Goal: Task Accomplishment & Management: Use online tool/utility

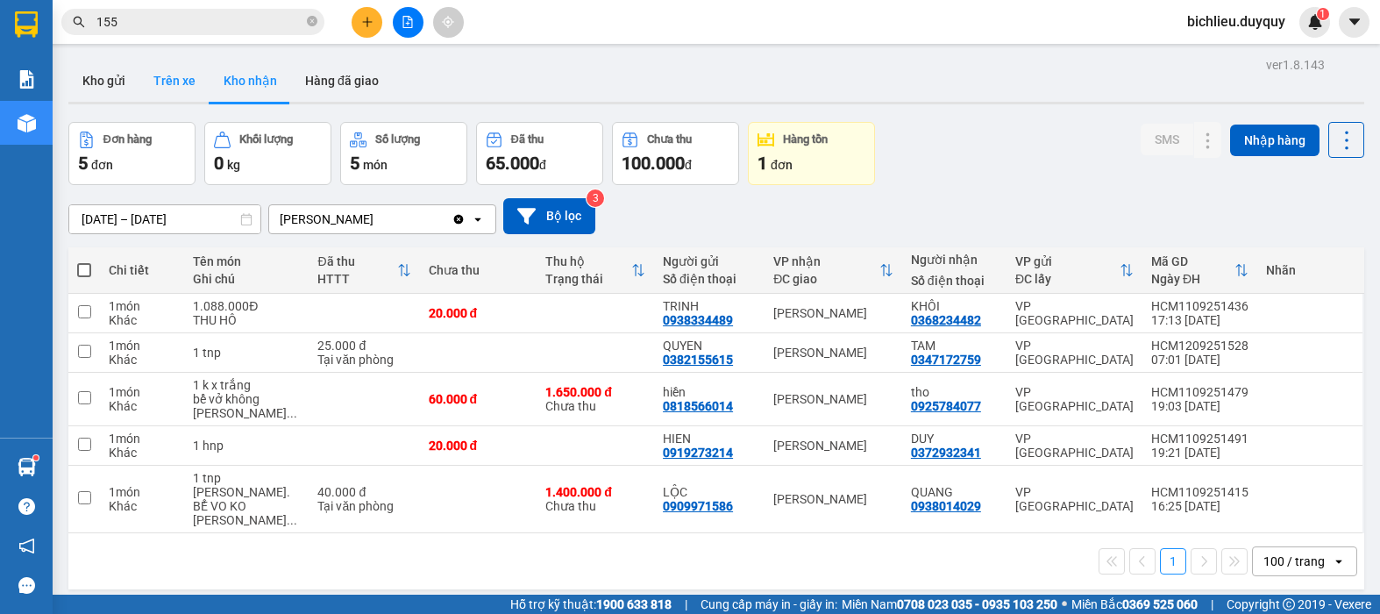
click at [167, 95] on button "Trên xe" at bounding box center [174, 81] width 70 height 42
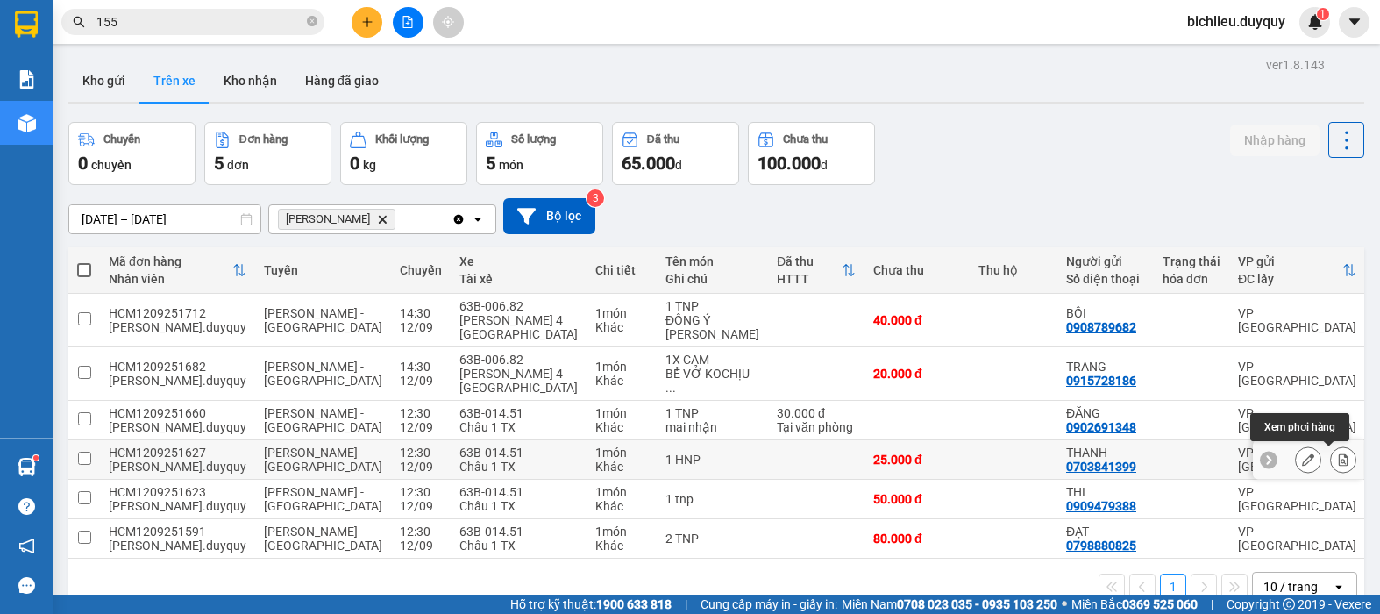
click at [1337, 453] on icon at bounding box center [1343, 459] width 12 height 12
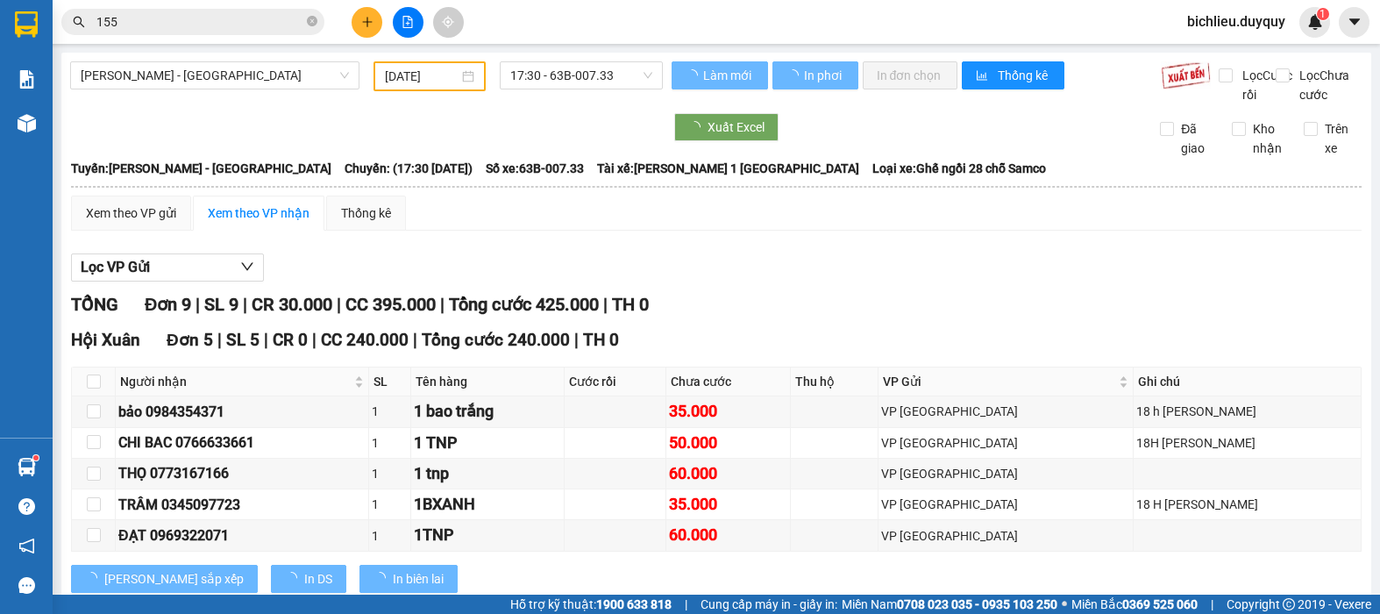
type input "[DATE]"
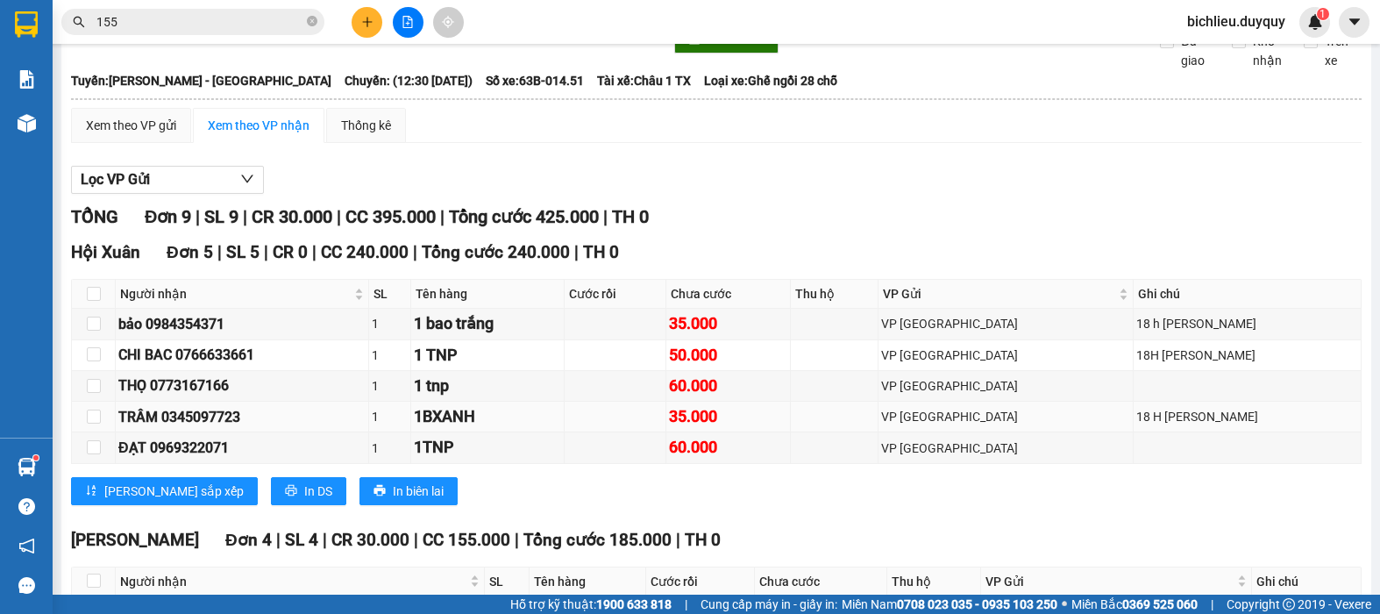
scroll to position [323, 0]
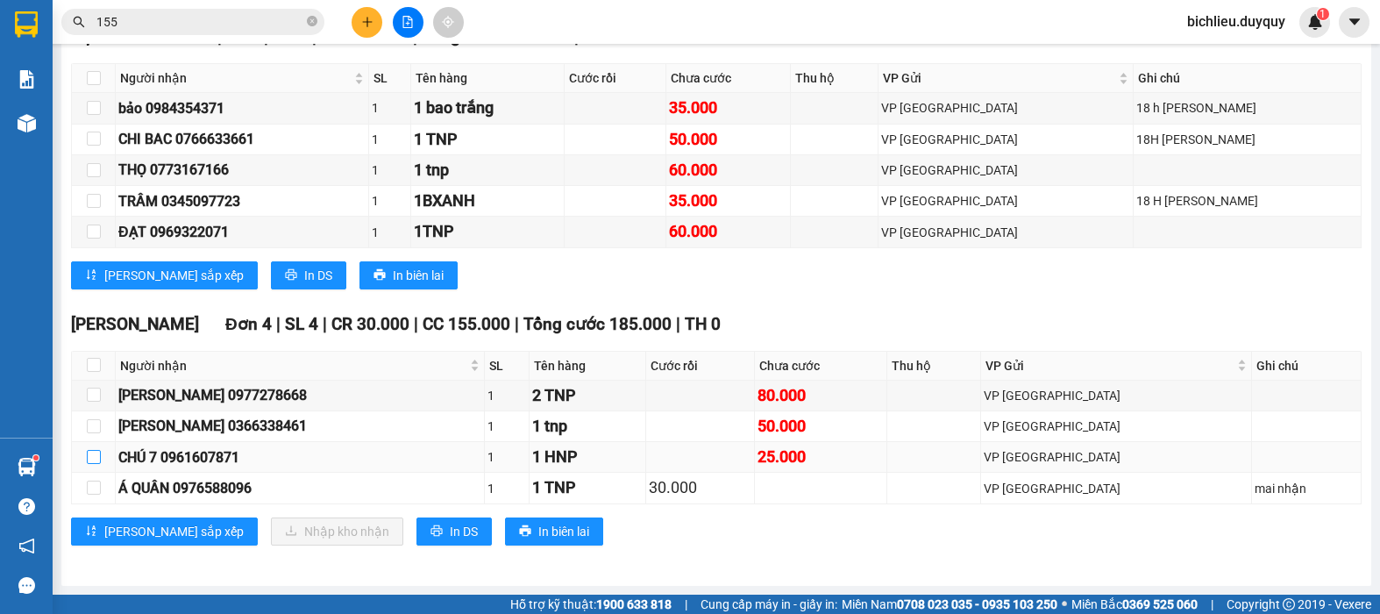
click at [92, 458] on input "checkbox" at bounding box center [94, 457] width 14 height 14
checkbox input "true"
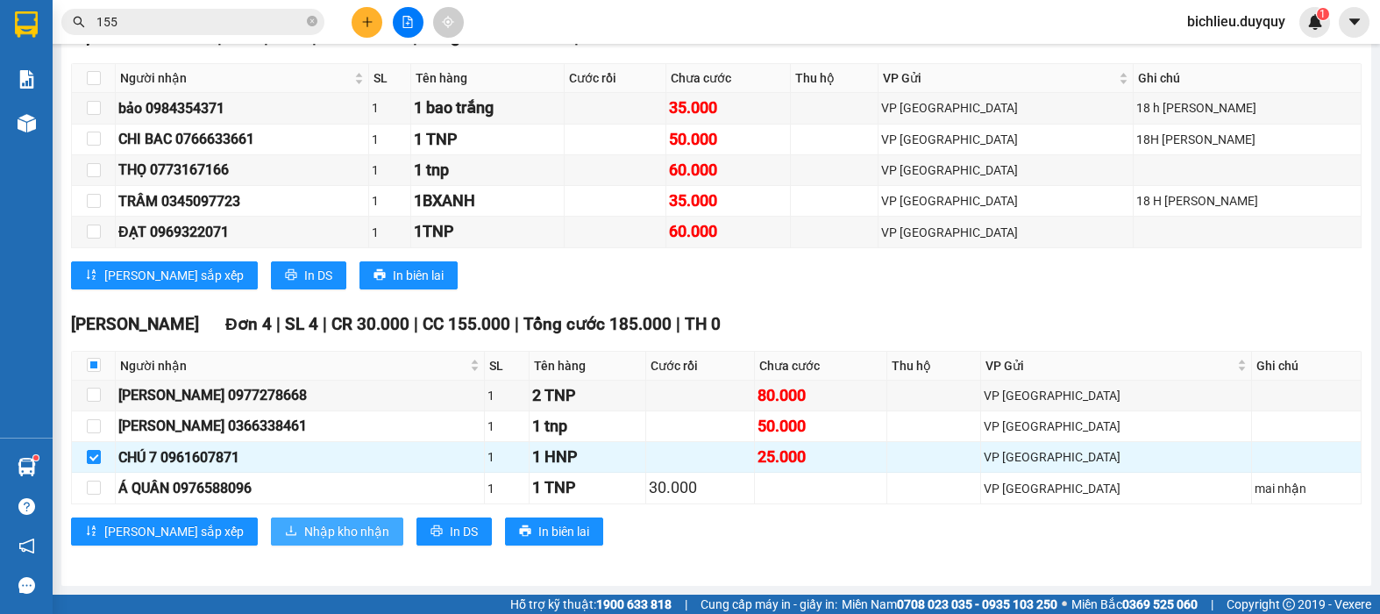
click at [304, 528] on span "Nhập kho nhận" at bounding box center [346, 531] width 85 height 19
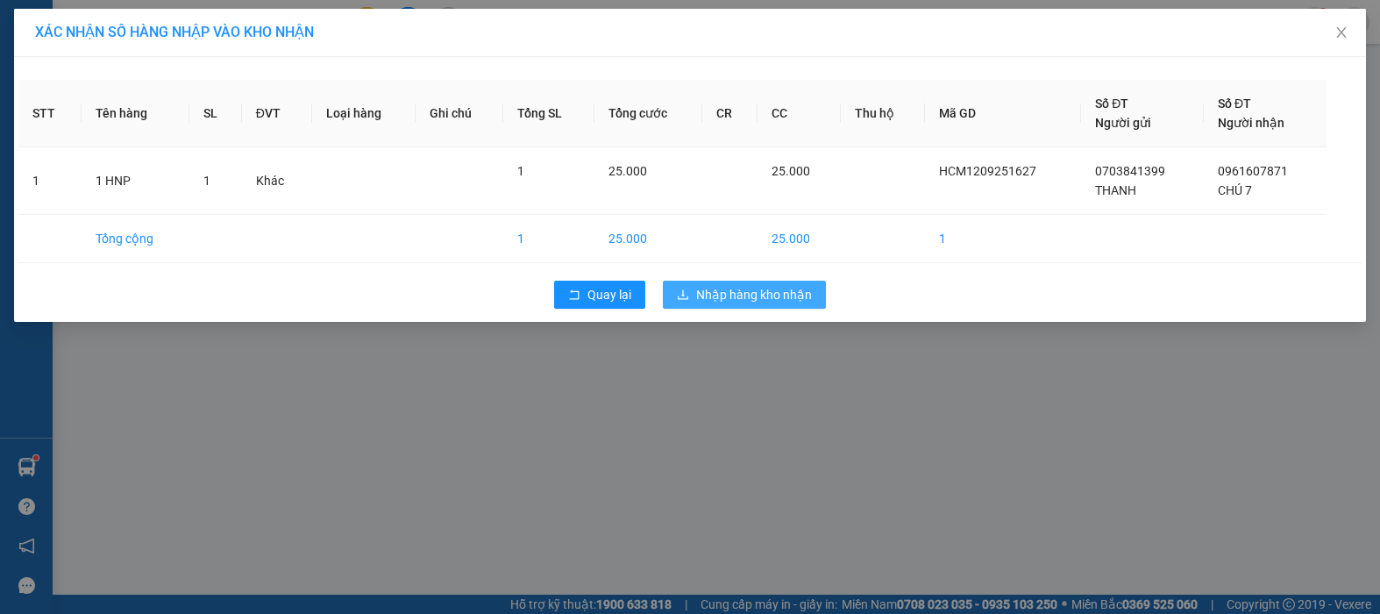
click at [705, 299] on span "Nhập hàng kho nhận" at bounding box center [754, 294] width 116 height 19
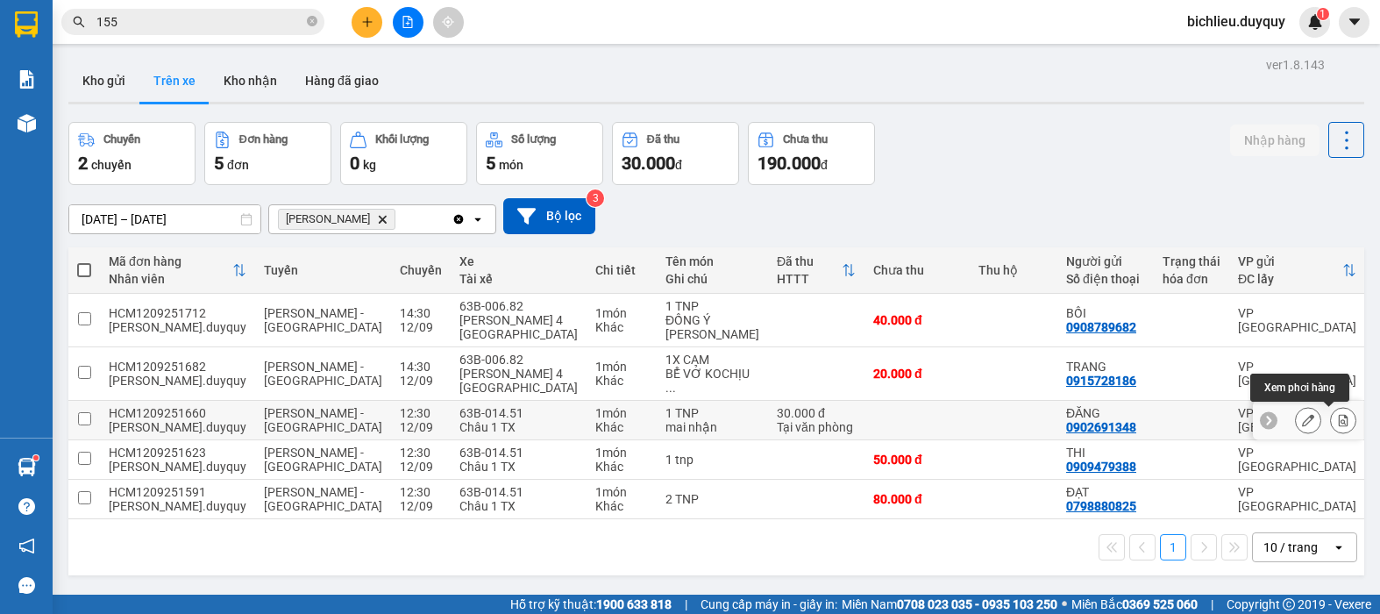
click at [1331, 413] on button at bounding box center [1343, 420] width 25 height 31
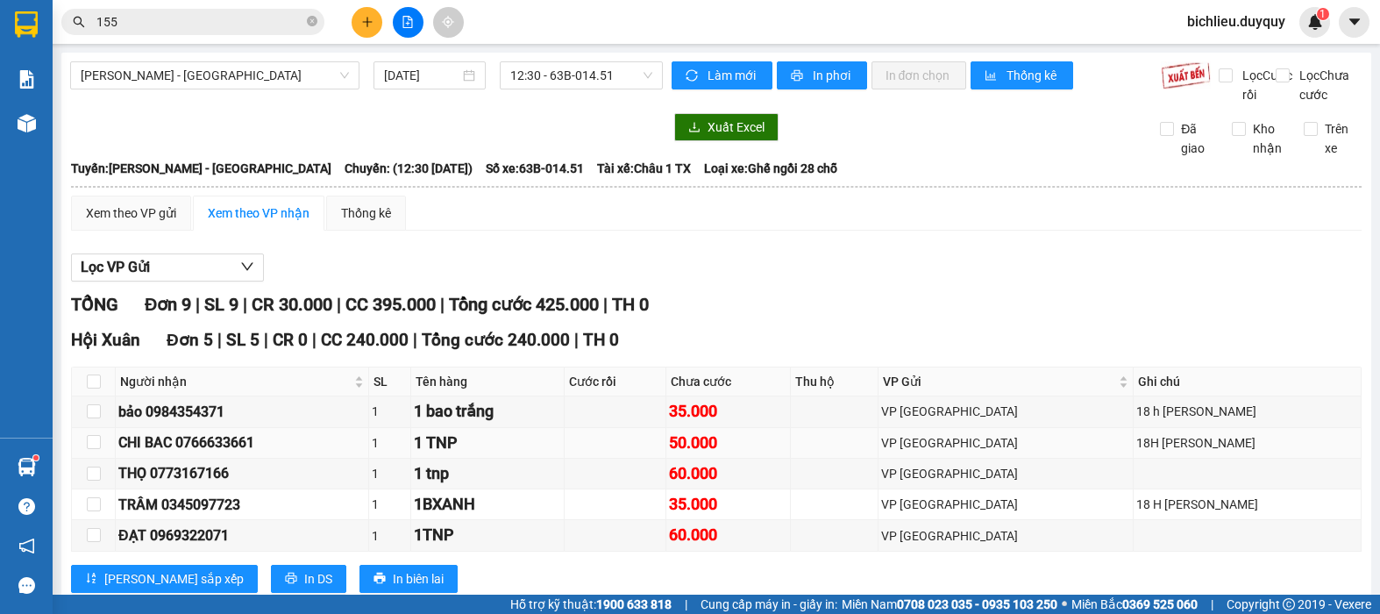
scroll to position [323, 0]
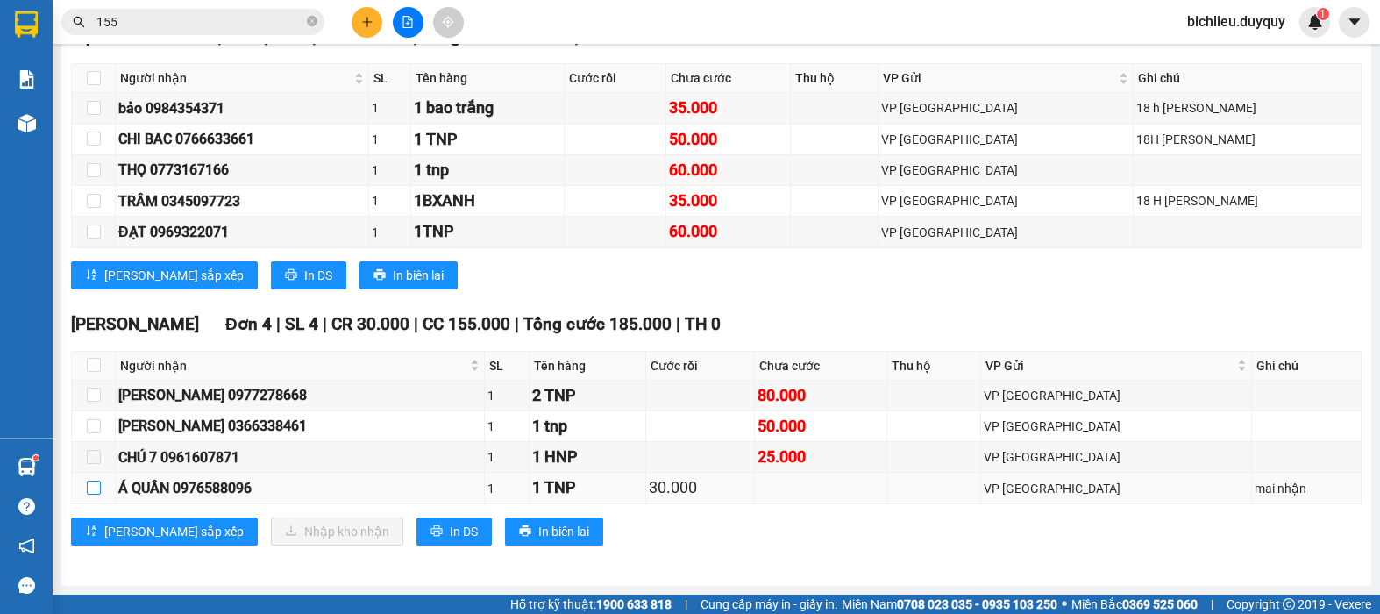
click at [93, 487] on input "checkbox" at bounding box center [94, 487] width 14 height 14
checkbox input "true"
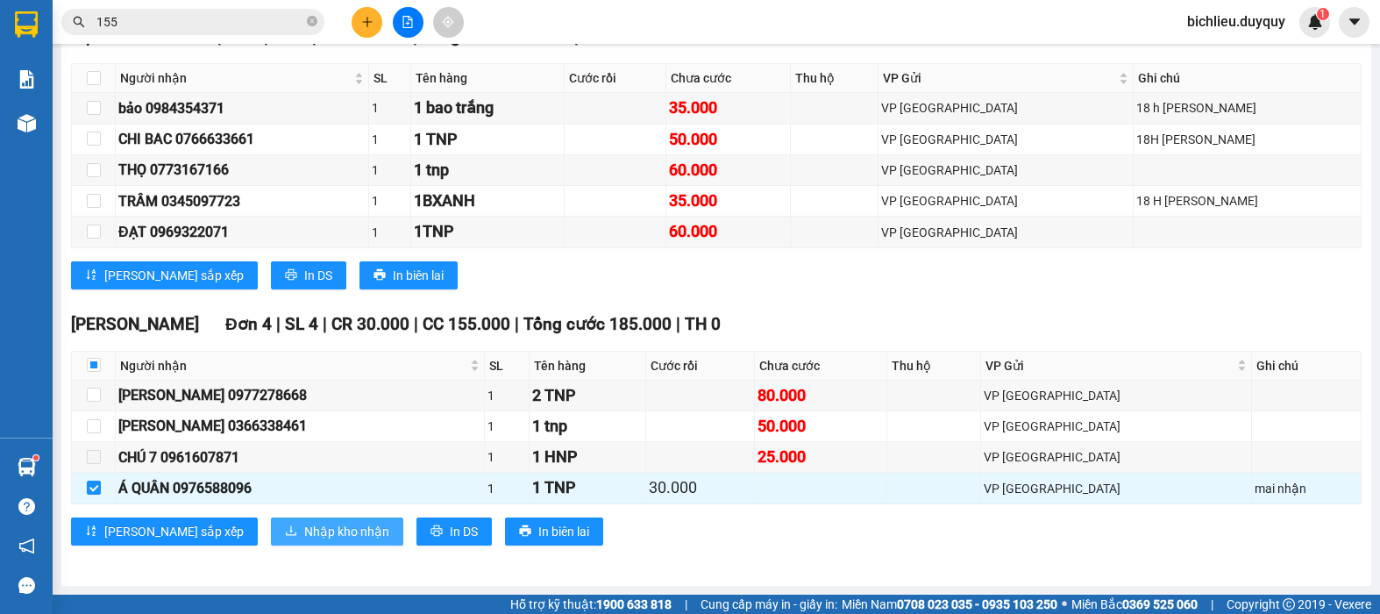
click at [304, 528] on span "Nhập kho nhận" at bounding box center [346, 531] width 85 height 19
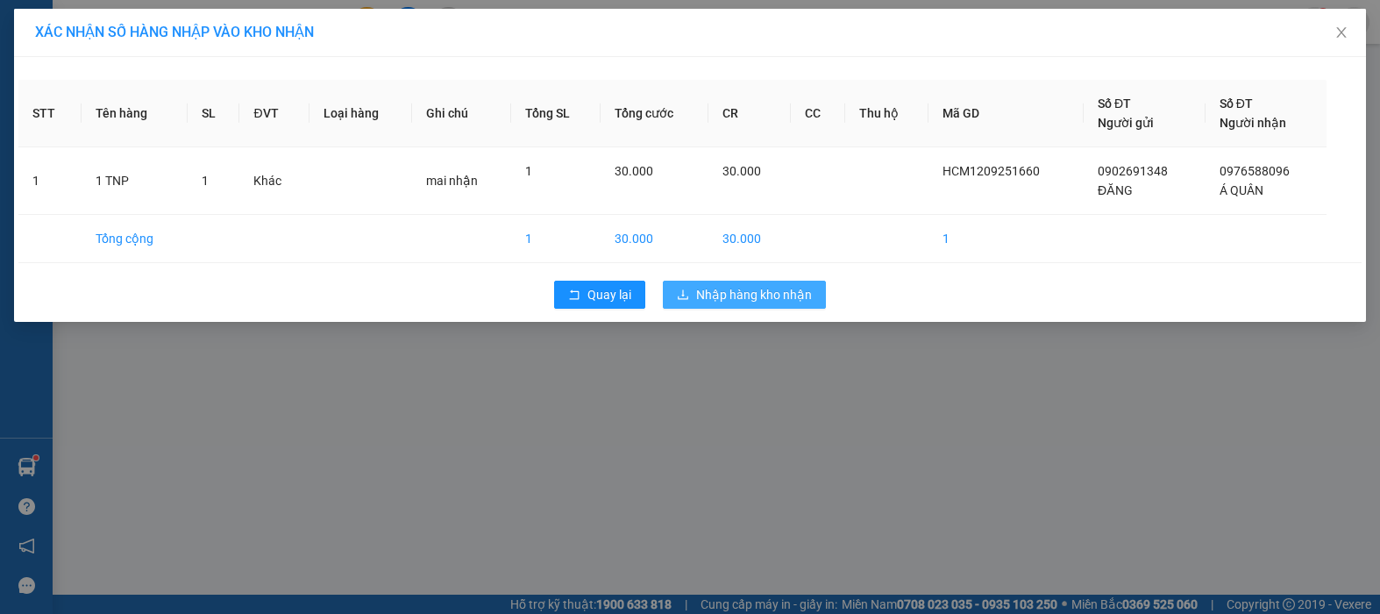
click at [743, 301] on span "Nhập hàng kho nhận" at bounding box center [754, 294] width 116 height 19
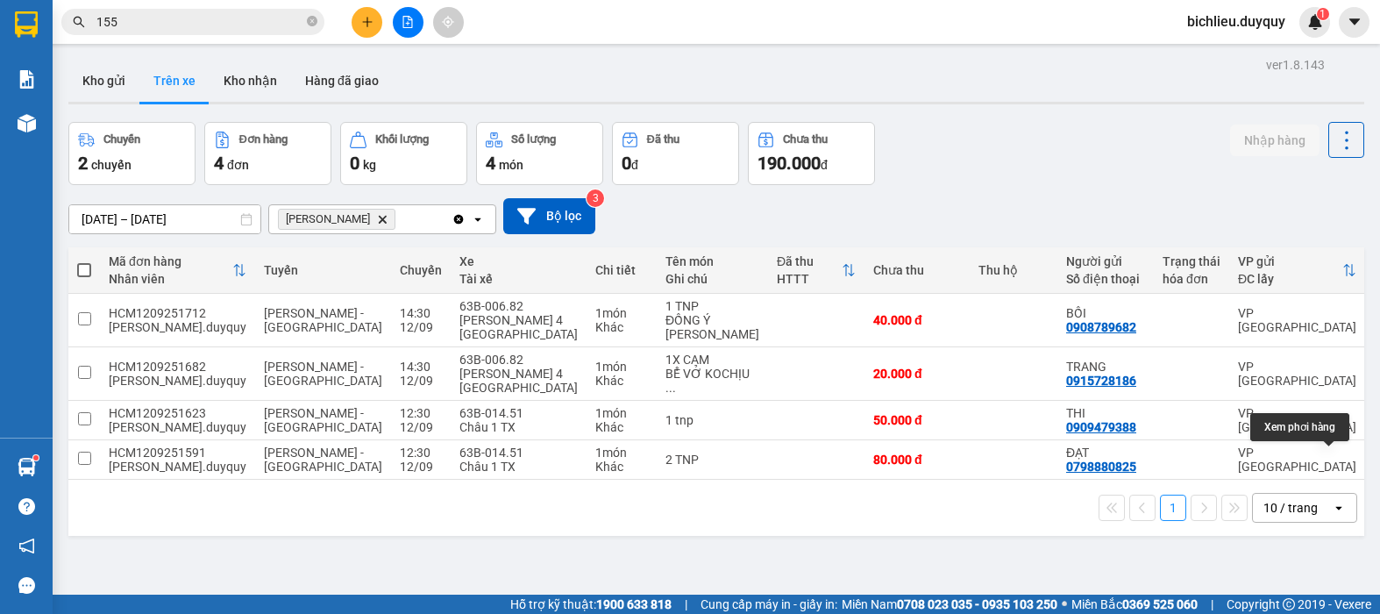
click at [1319, 433] on div "Xem phơi hàng" at bounding box center [1299, 427] width 99 height 28
click at [1337, 454] on icon at bounding box center [1343, 459] width 12 height 12
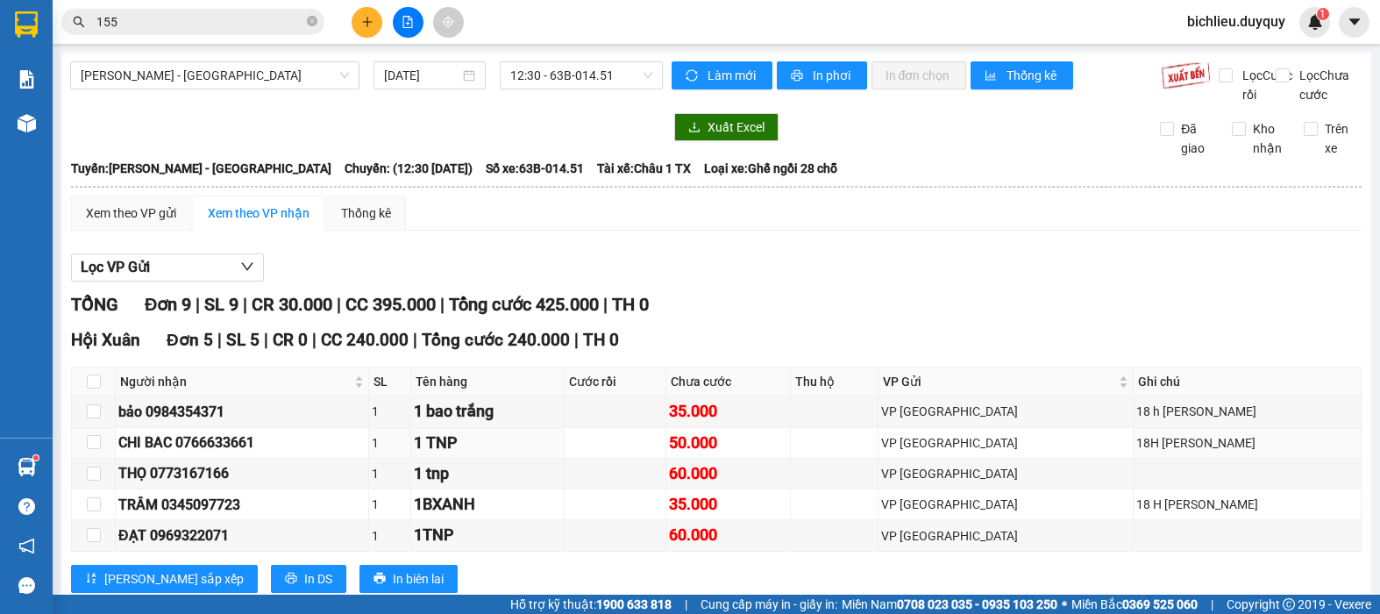
scroll to position [323, 0]
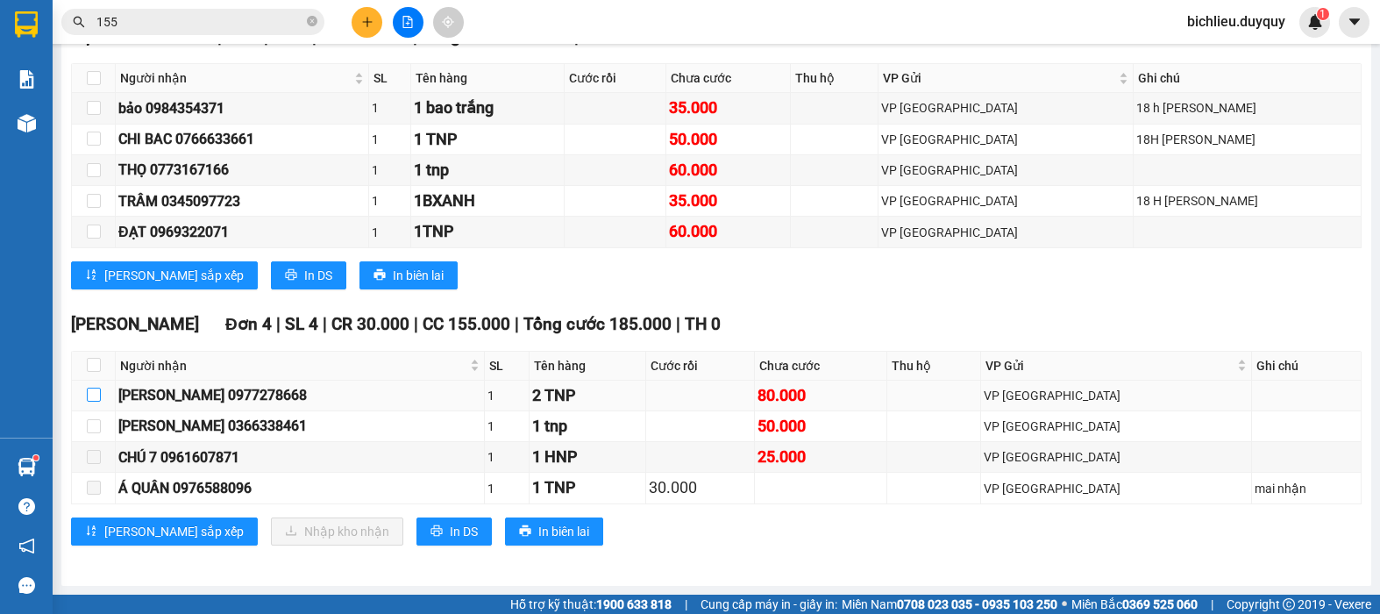
click at [94, 395] on input "checkbox" at bounding box center [94, 395] width 14 height 14
checkbox input "true"
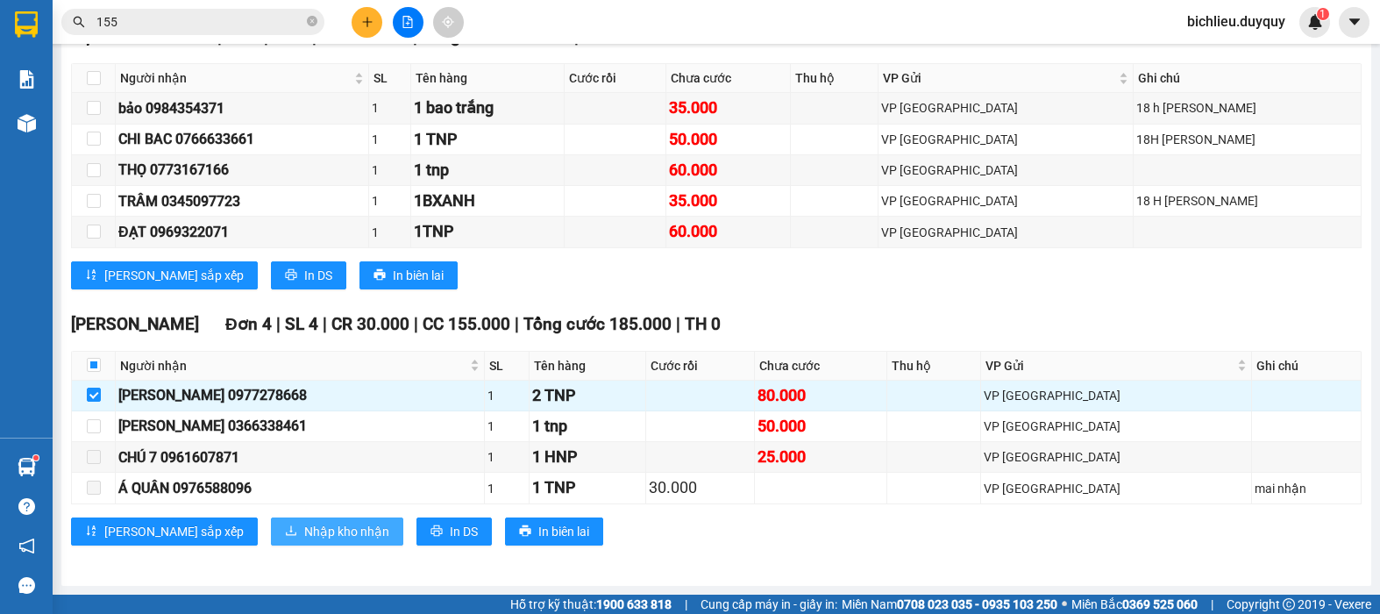
click at [304, 525] on span "Nhập kho nhận" at bounding box center [346, 531] width 85 height 19
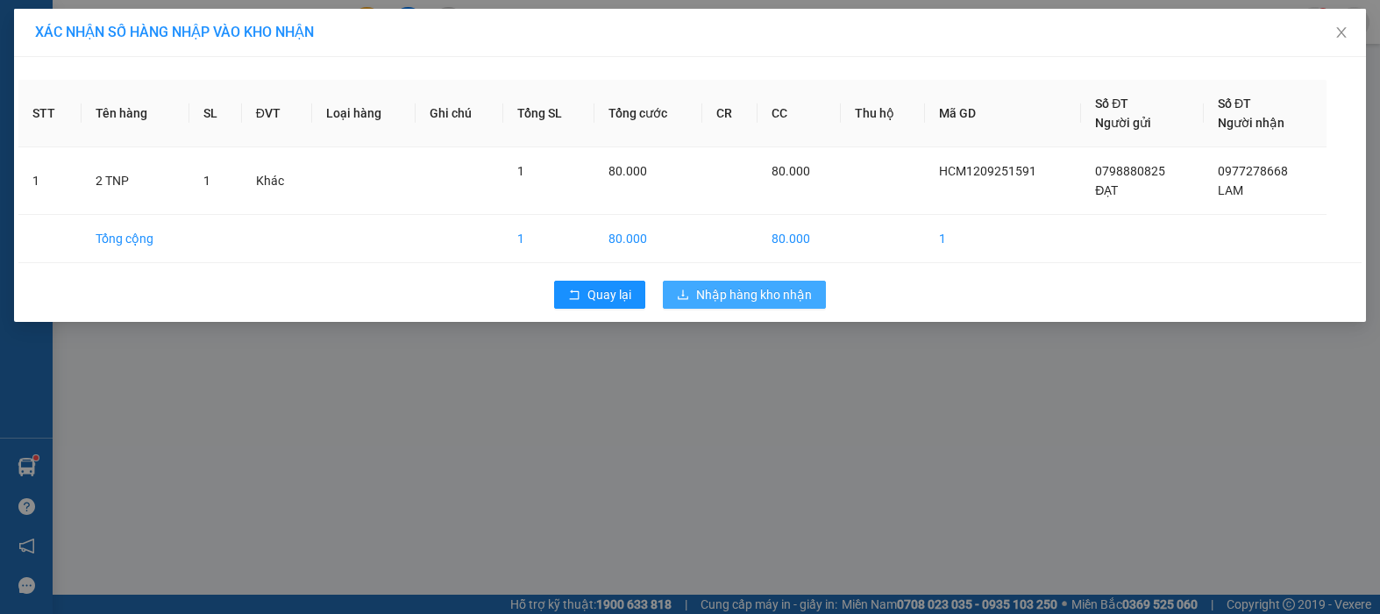
click at [759, 295] on span "Nhập hàng kho nhận" at bounding box center [754, 294] width 116 height 19
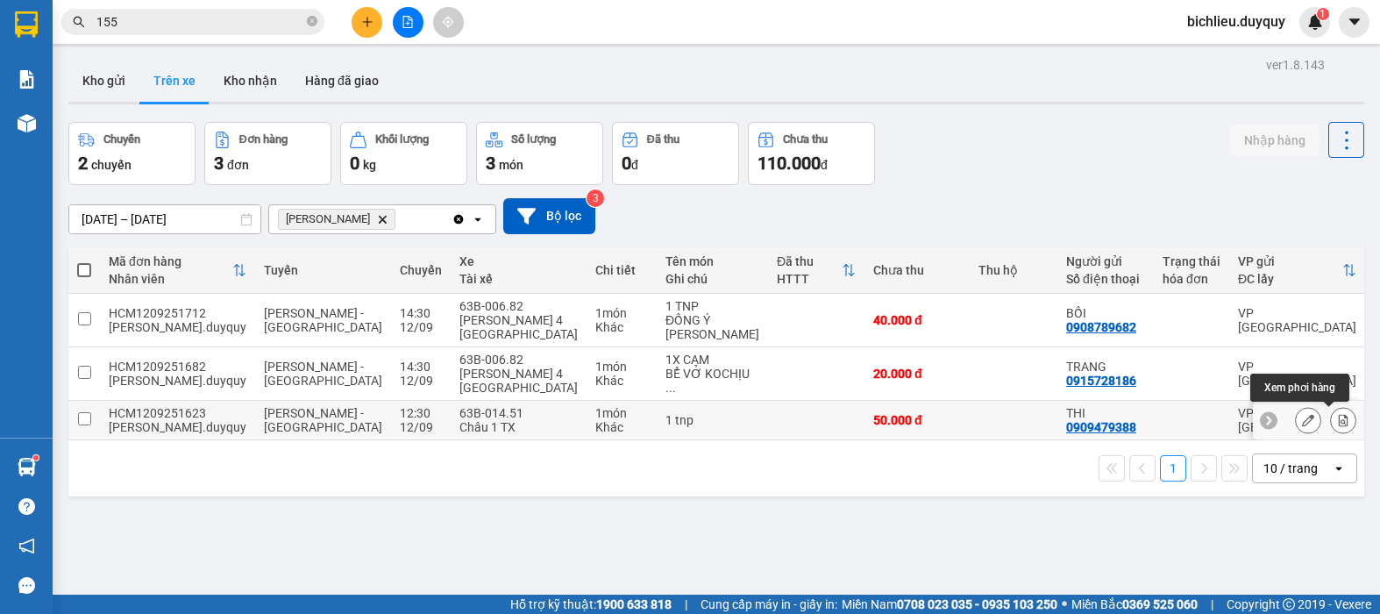
click at [1339, 421] on icon at bounding box center [1344, 420] width 10 height 12
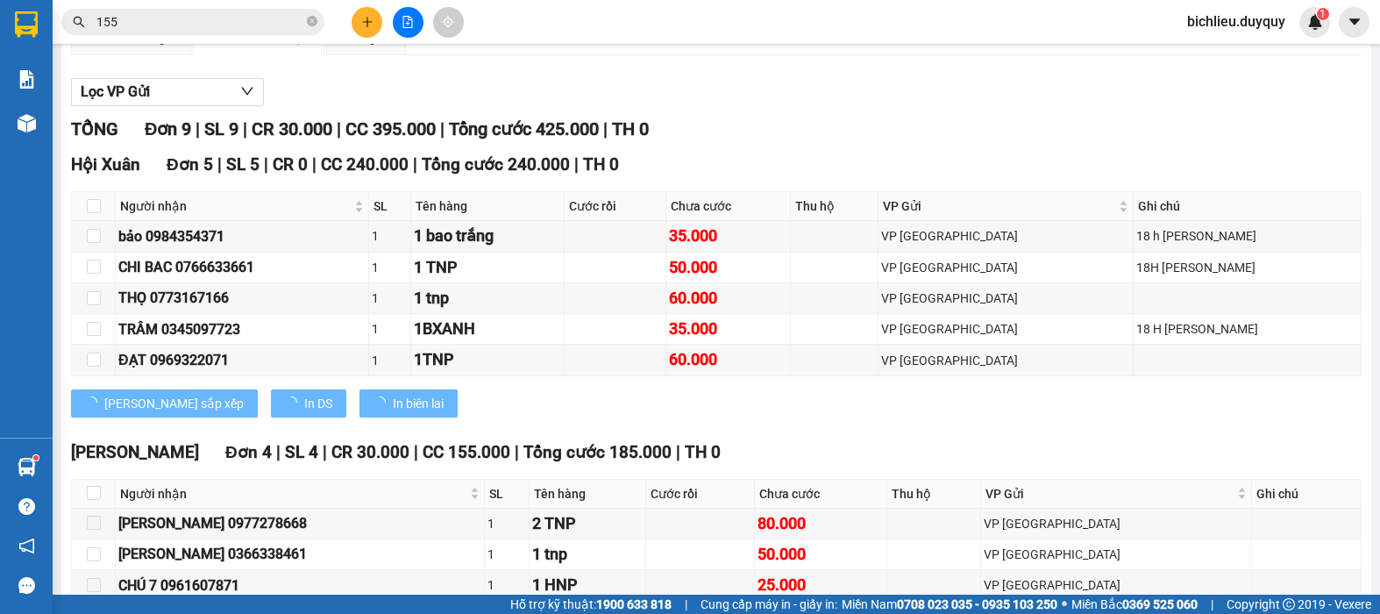
scroll to position [323, 0]
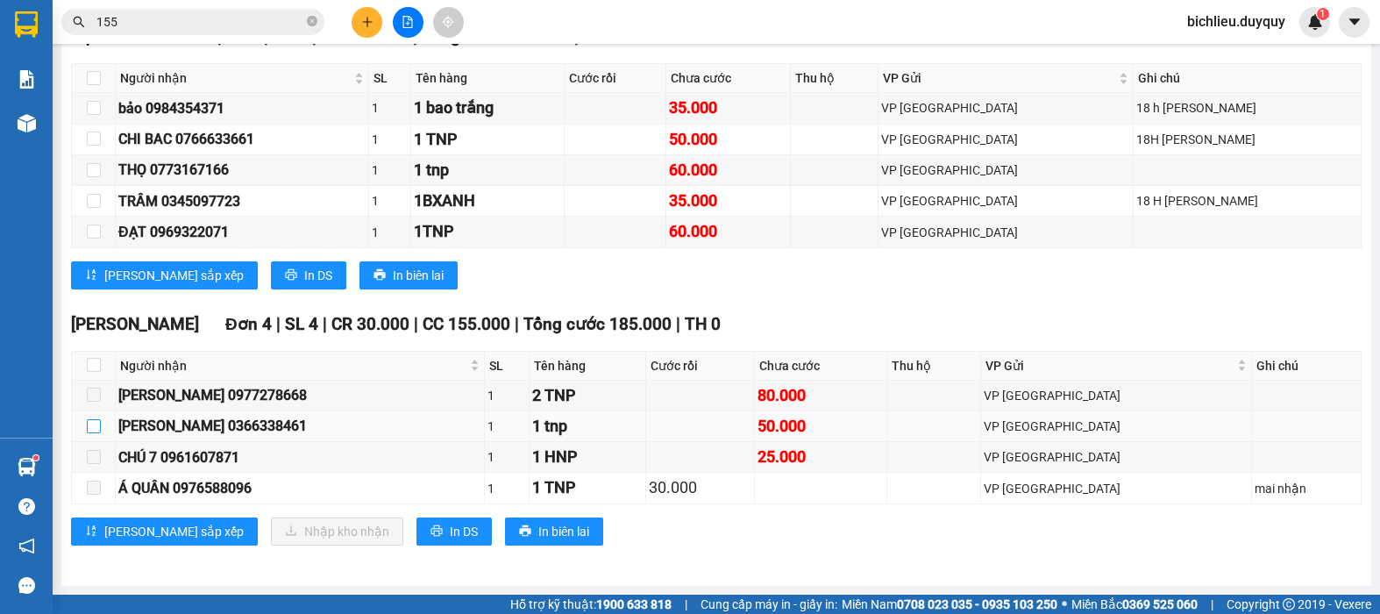
click at [96, 428] on input "checkbox" at bounding box center [94, 426] width 14 height 14
checkbox input "true"
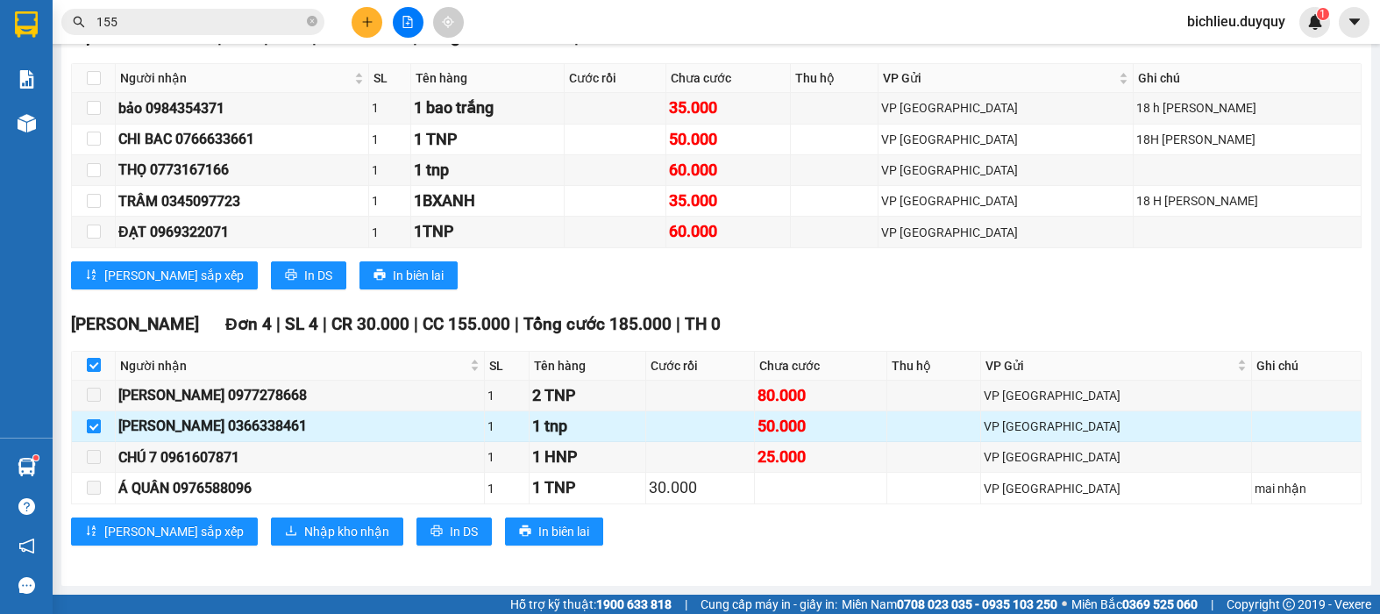
checkbox input "true"
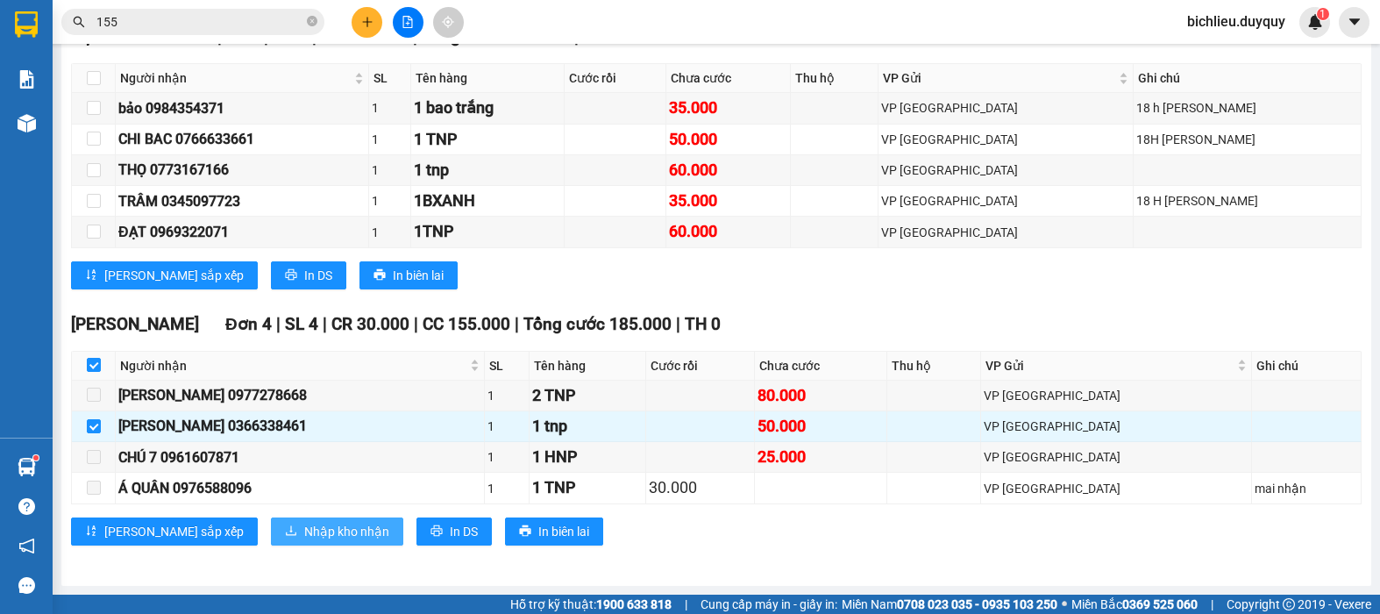
click at [304, 524] on span "Nhập kho nhận" at bounding box center [346, 531] width 85 height 19
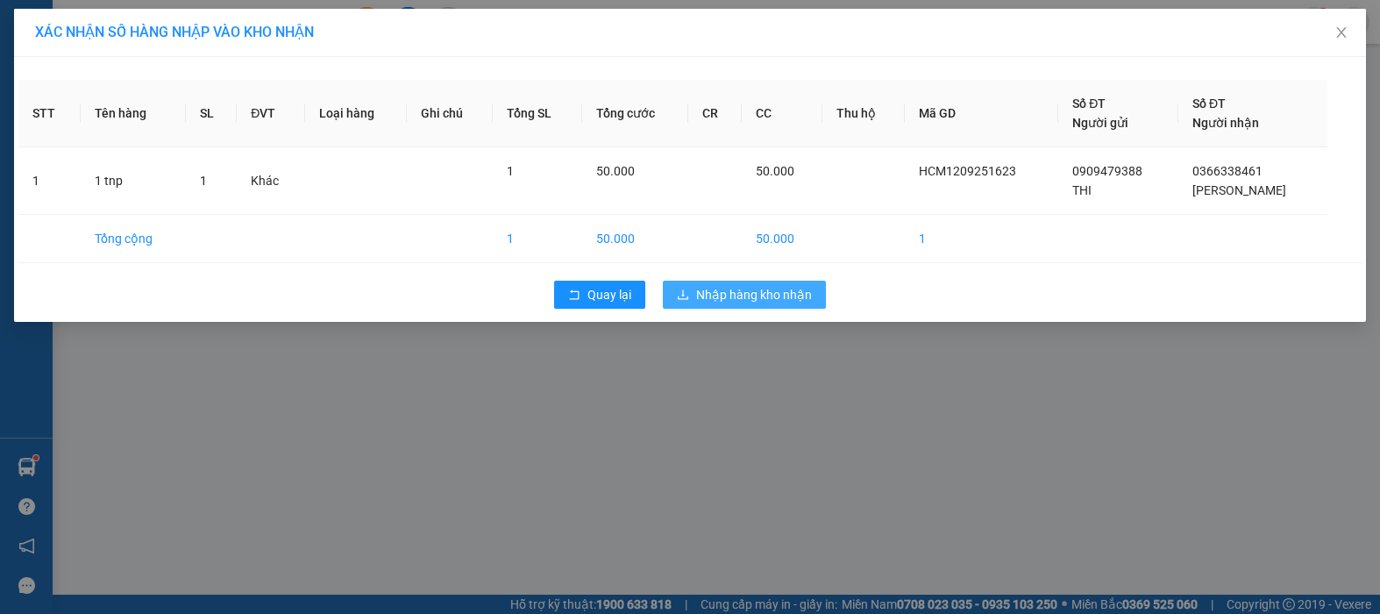
click at [737, 300] on span "Nhập hàng kho nhận" at bounding box center [754, 294] width 116 height 19
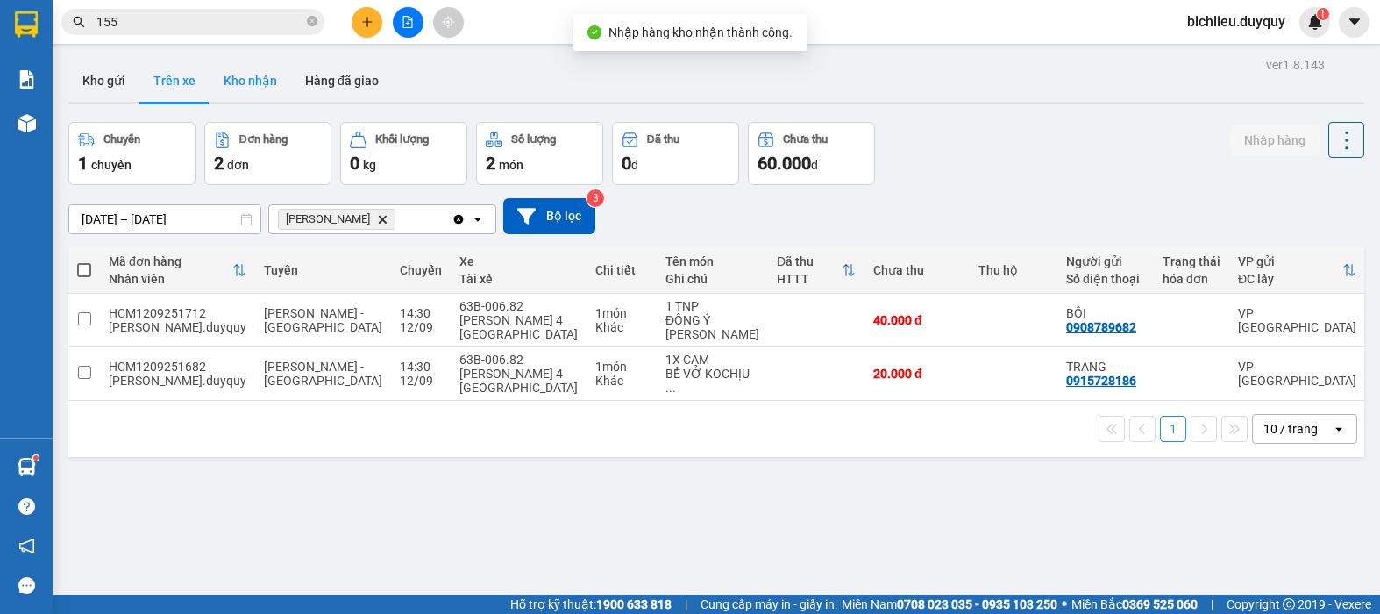
click at [252, 85] on button "Kho nhận" at bounding box center [251, 81] width 82 height 42
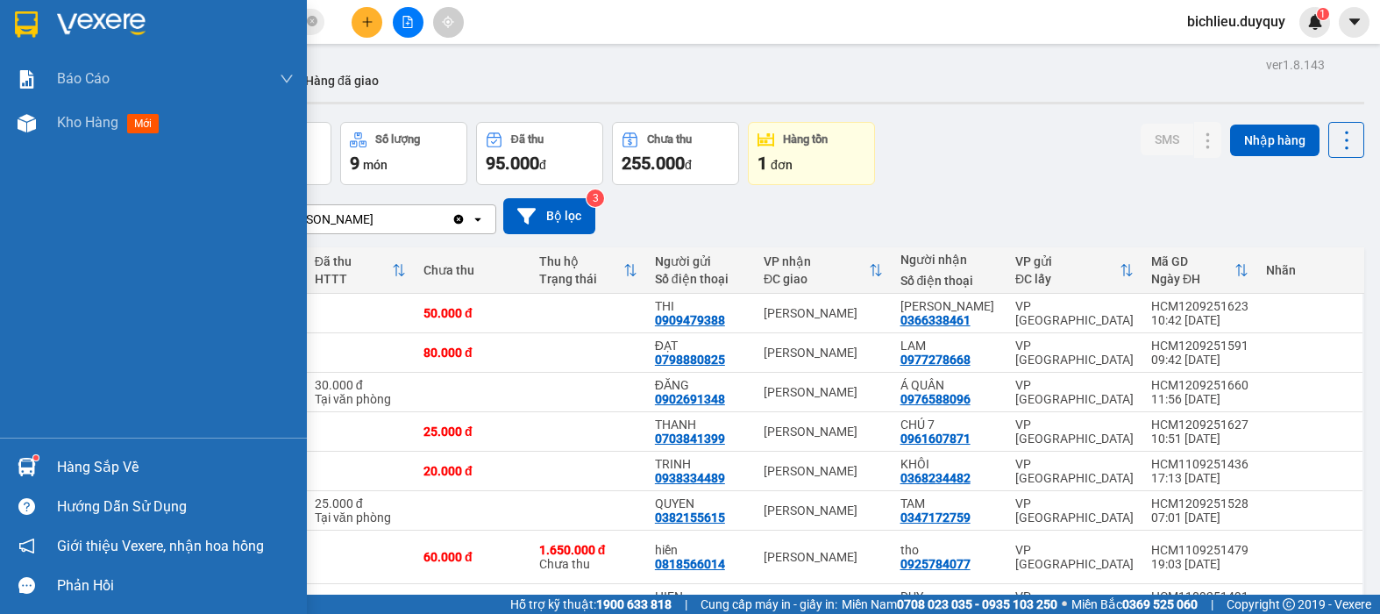
drag, startPoint x: 25, startPoint y: 145, endPoint x: 44, endPoint y: 207, distance: 64.9
click at [44, 207] on div "[PERSON_NAME] 1. [PERSON_NAME] [PERSON_NAME] ([PERSON_NAME]) 2. [PERSON_NAME] s…" at bounding box center [153, 247] width 307 height 381
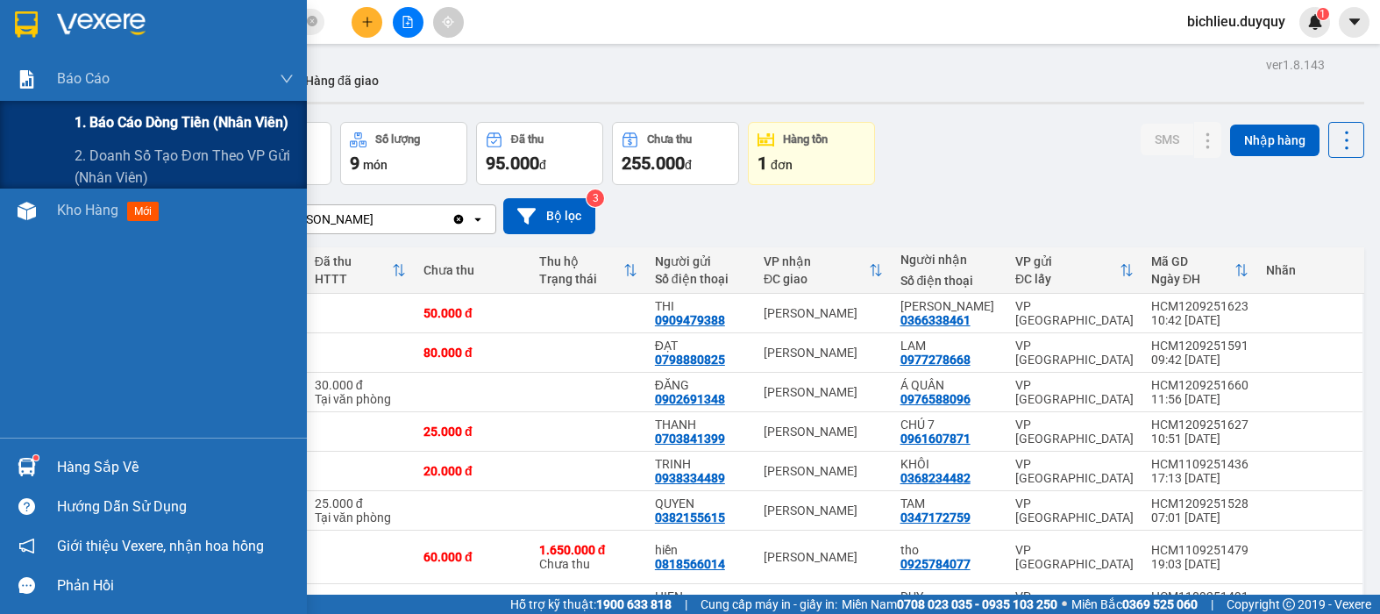
click at [103, 116] on span "1. Báo cáo dòng tiền (nhân viên)" at bounding box center [182, 122] width 214 height 22
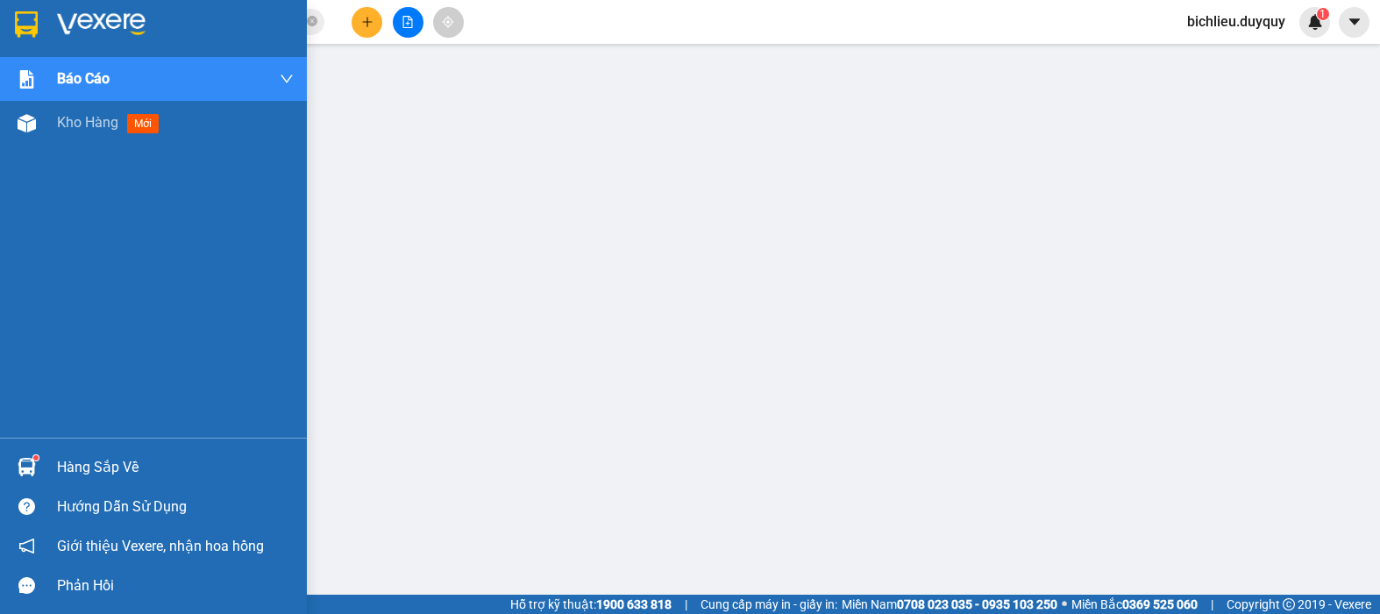
click at [22, 23] on img at bounding box center [26, 24] width 23 height 26
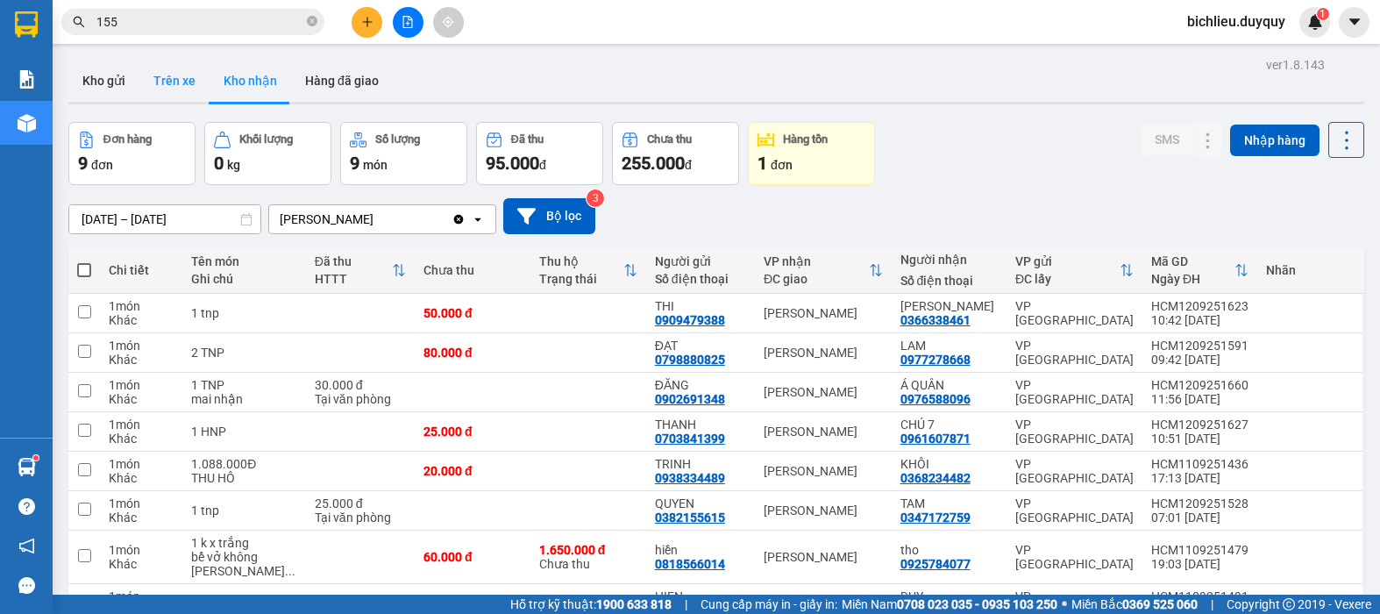
click at [174, 88] on button "Trên xe" at bounding box center [174, 81] width 70 height 42
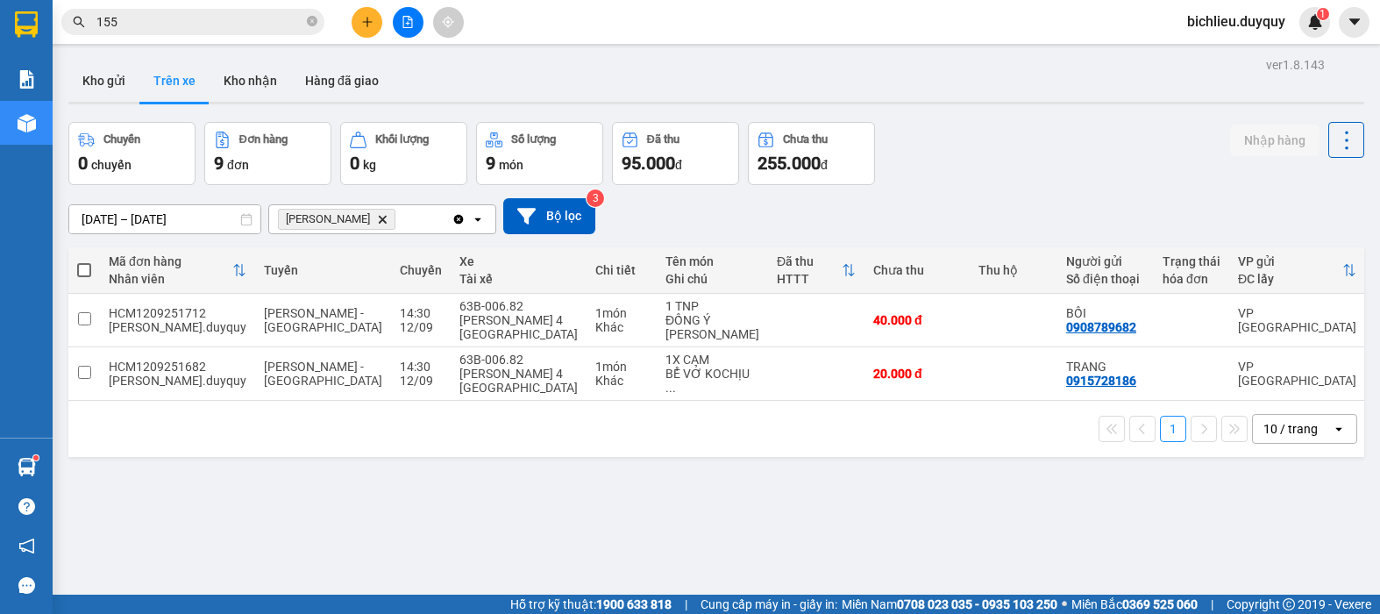
click at [379, 222] on icon "Vĩnh Kim, close by backspace" at bounding box center [383, 219] width 8 height 8
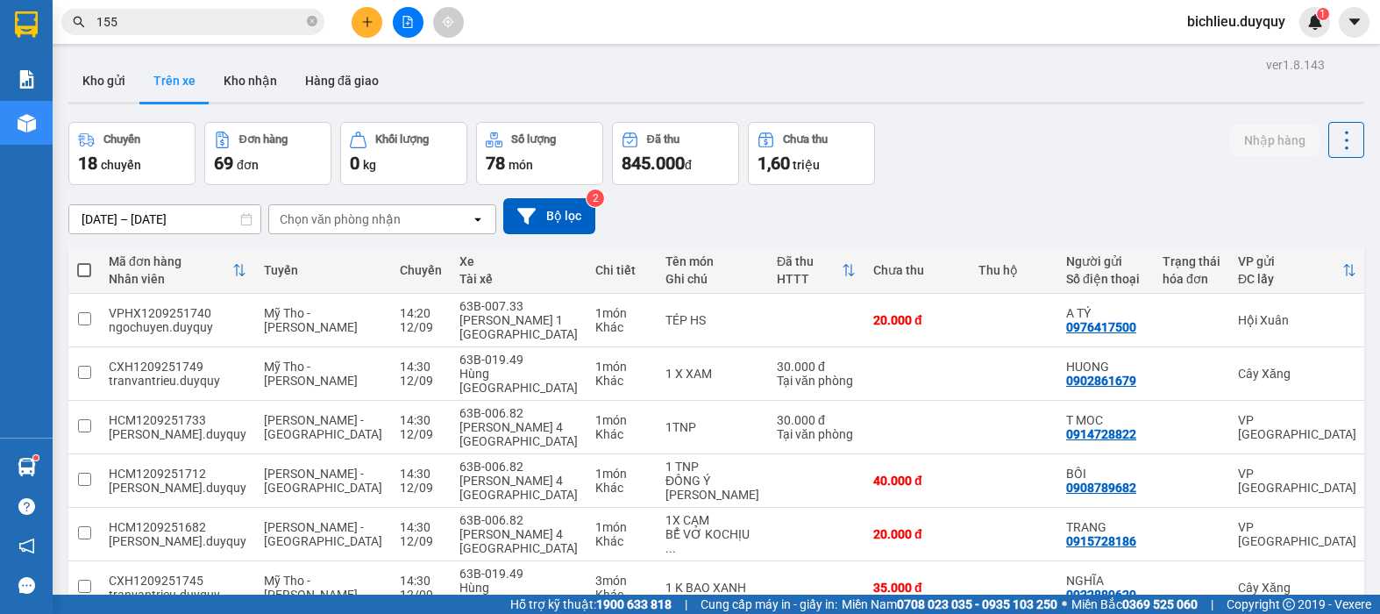
click at [404, 217] on div "Chọn văn phòng nhận" at bounding box center [370, 219] width 202 height 28
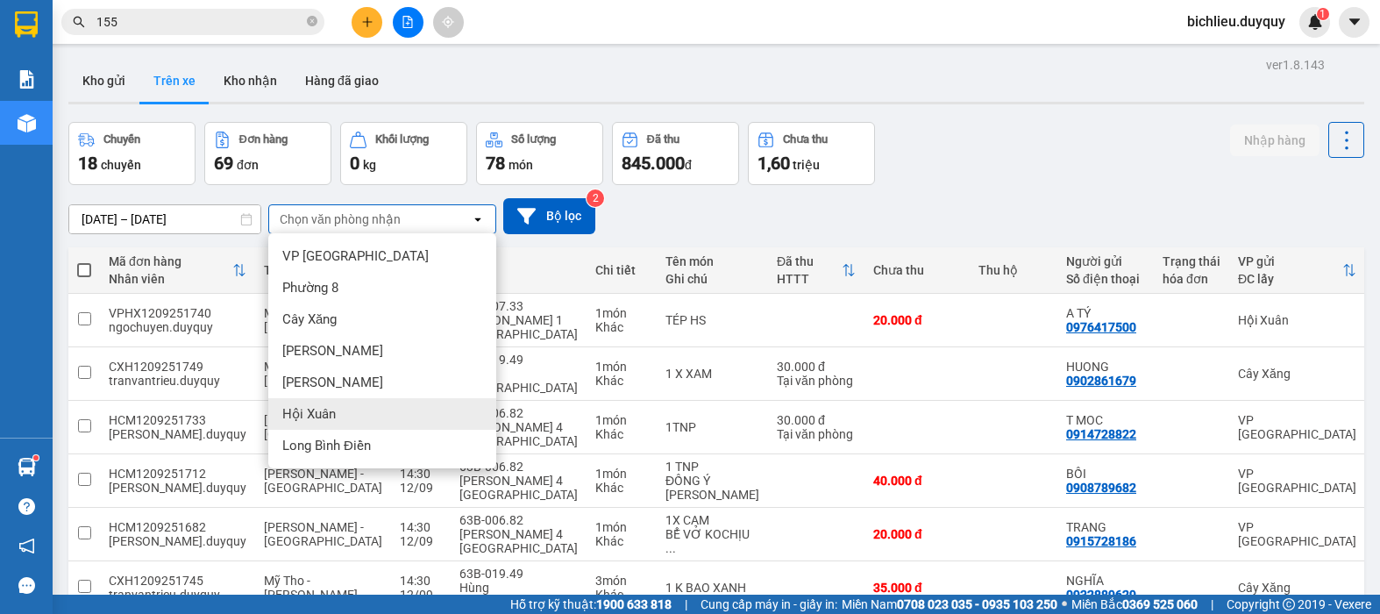
click at [342, 405] on div "Hội Xuân" at bounding box center [382, 414] width 228 height 32
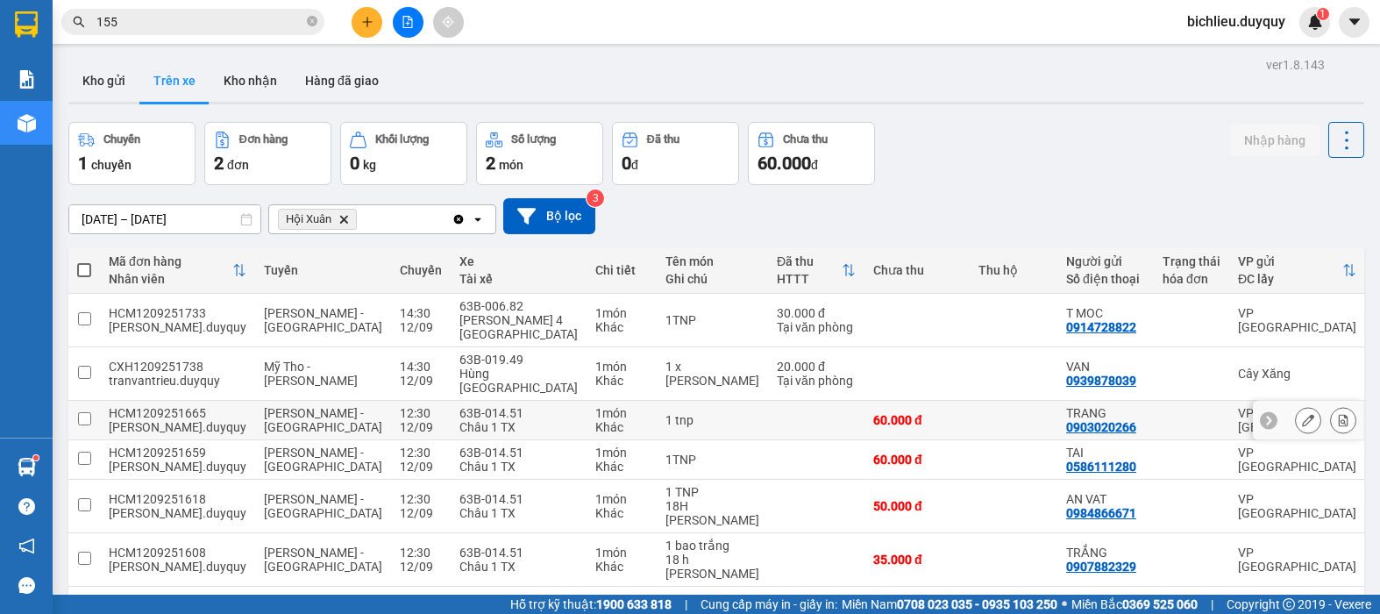
scroll to position [82, 0]
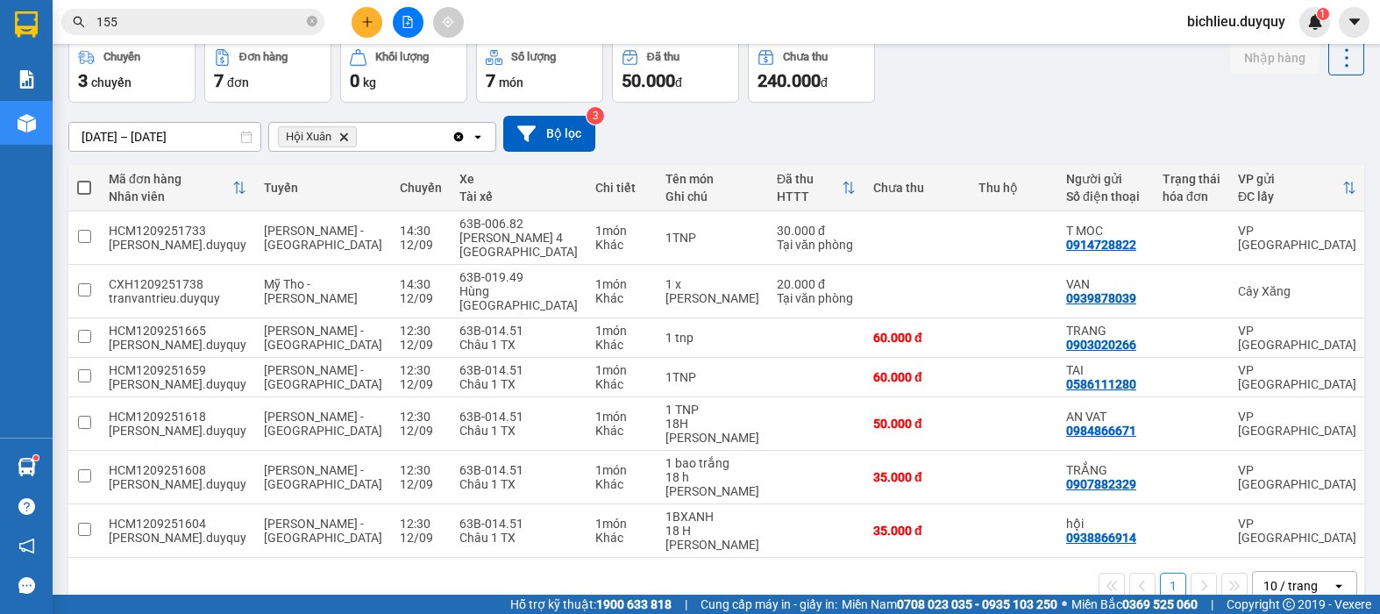
click at [345, 132] on icon "Delete" at bounding box center [343, 137] width 11 height 11
